Goal: Transaction & Acquisition: Purchase product/service

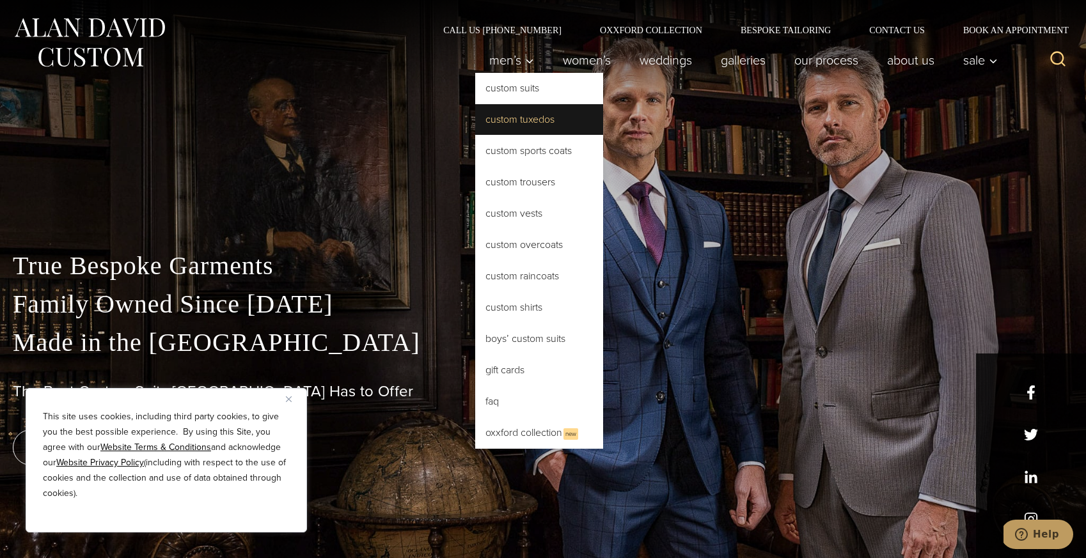
click at [522, 121] on link "Custom Tuxedos" at bounding box center [539, 119] width 128 height 31
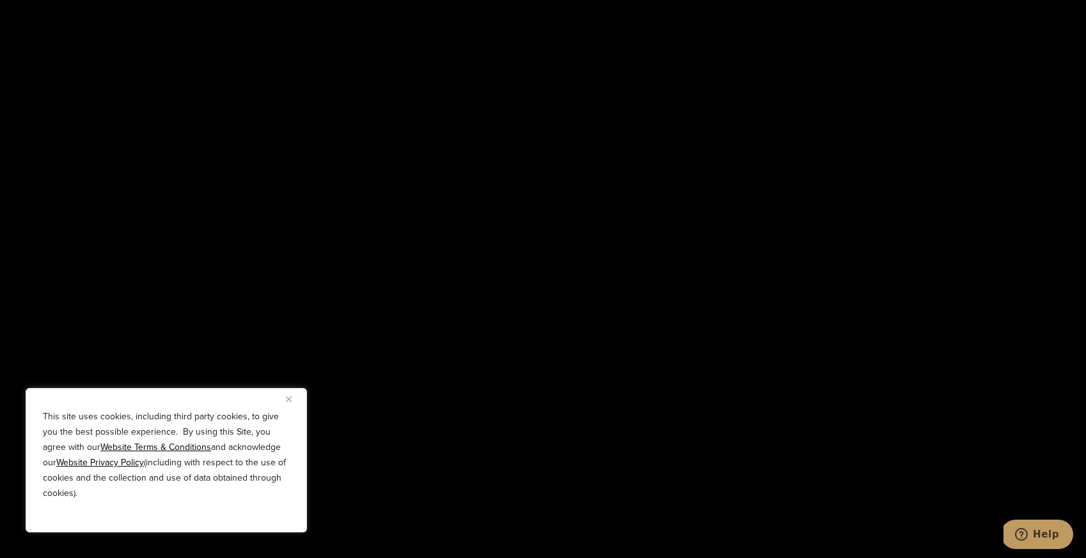
scroll to position [2593, 0]
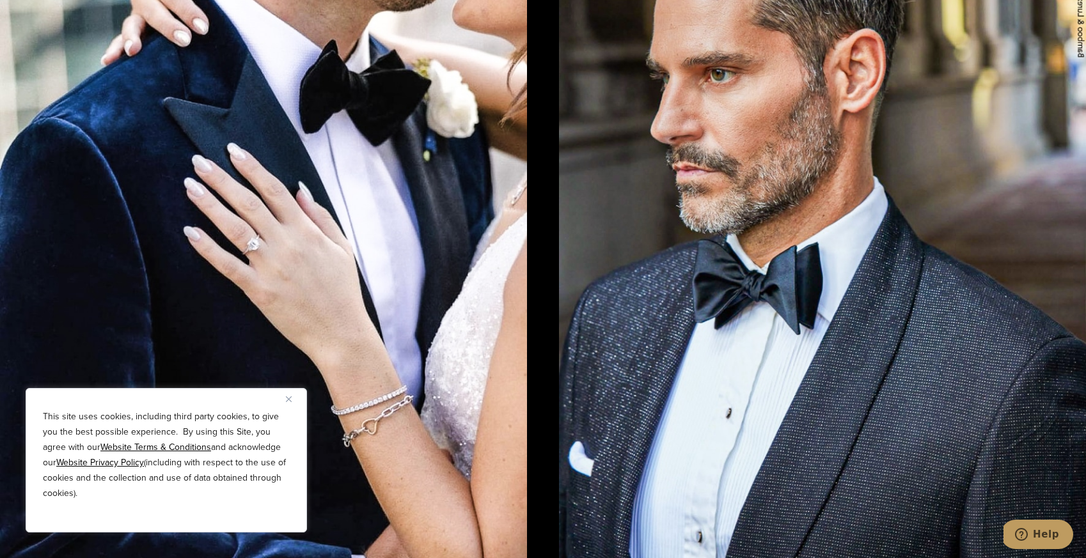
click at [286, 397] on img "Close" at bounding box center [289, 400] width 6 height 6
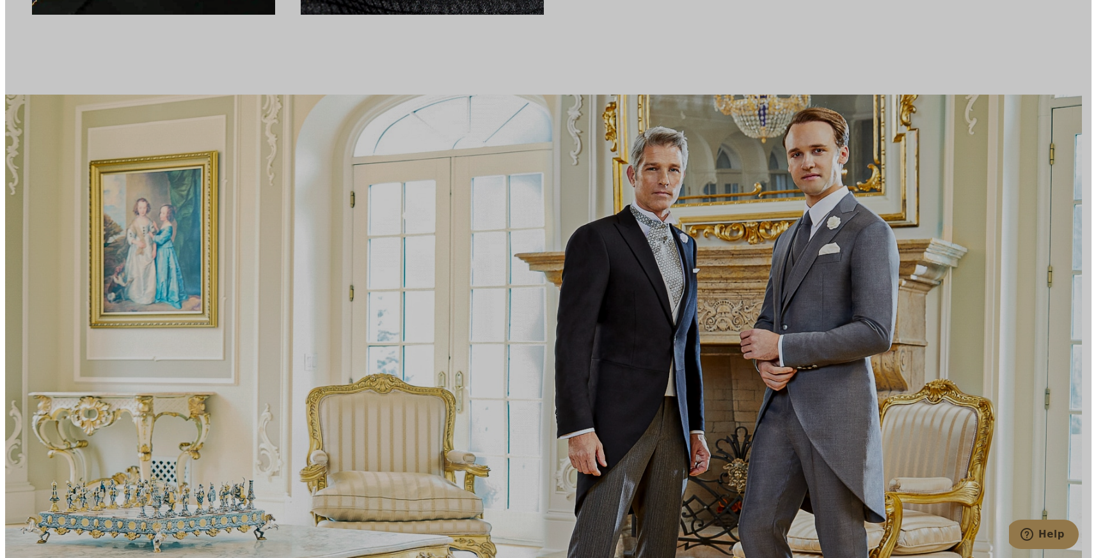
scroll to position [0, 0]
